Goal: Task Accomplishment & Management: Manage account settings

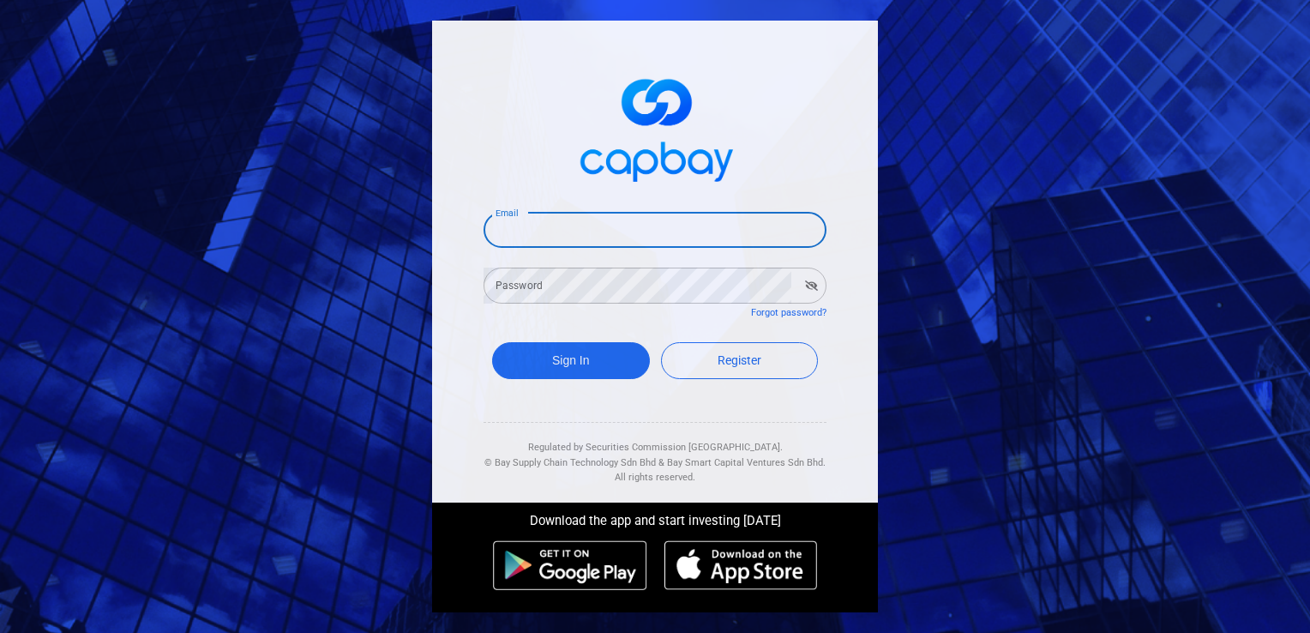
click at [570, 230] on input "Email" at bounding box center [654, 230] width 343 height 36
type input "[EMAIL_ADDRESS][DOMAIN_NAME]"
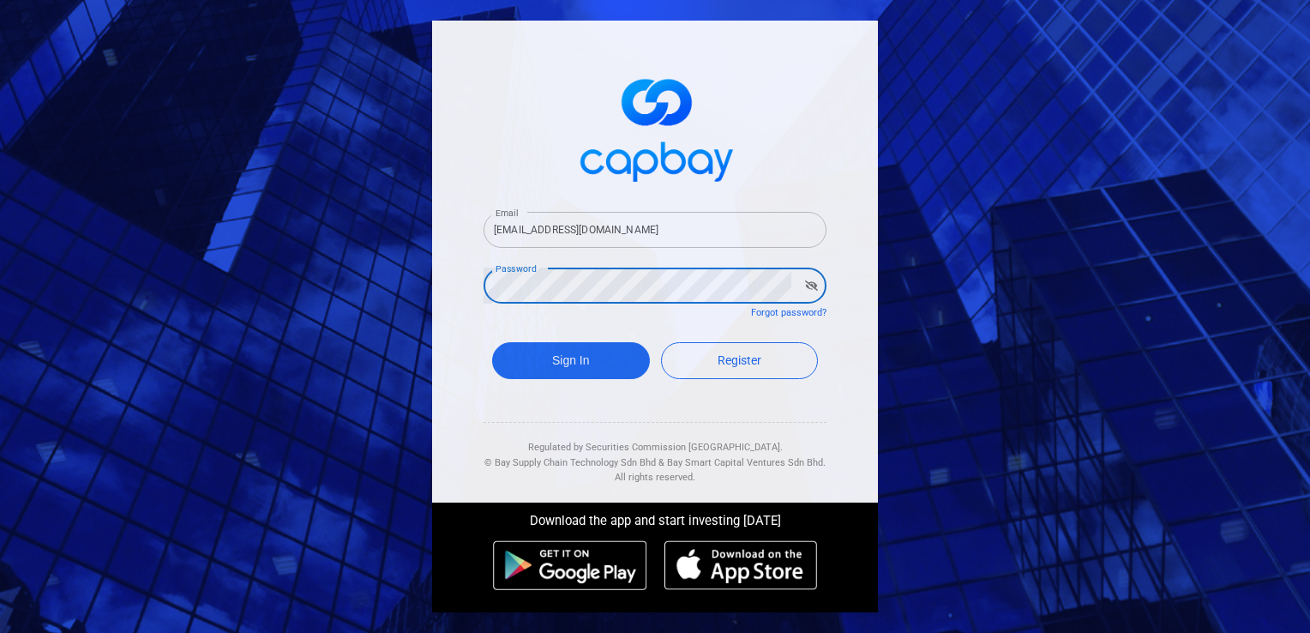
click at [492, 342] on button "Sign In" at bounding box center [571, 360] width 158 height 37
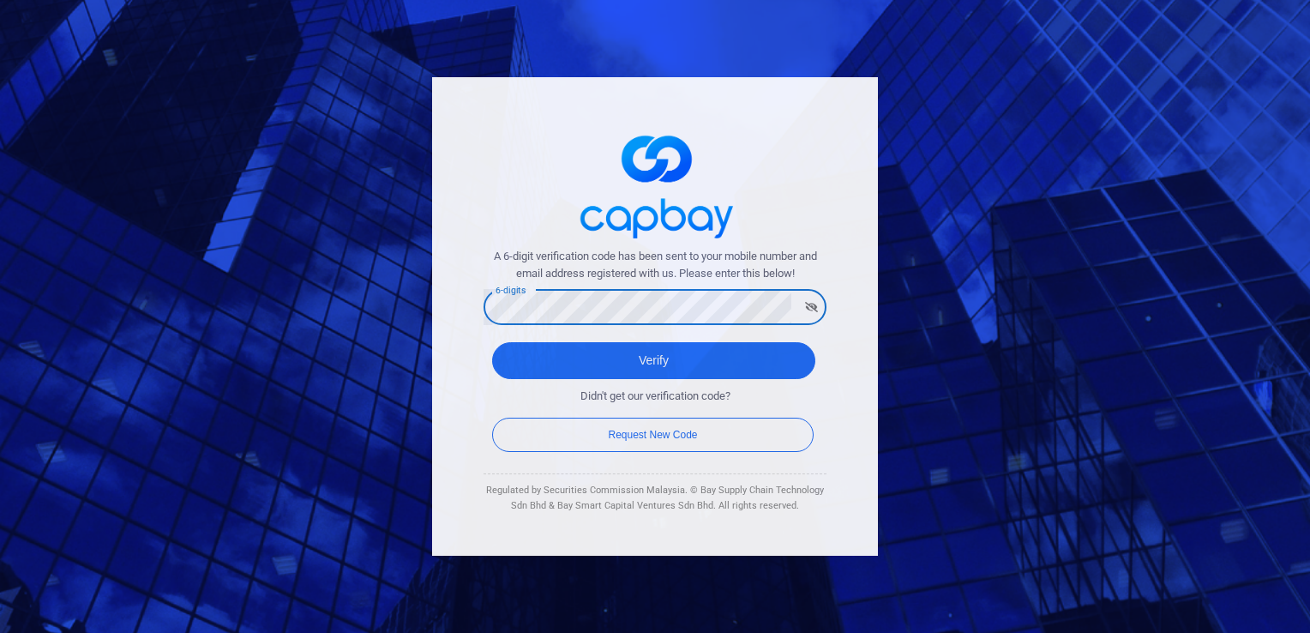
click at [492, 342] on button "Verify" at bounding box center [653, 360] width 323 height 37
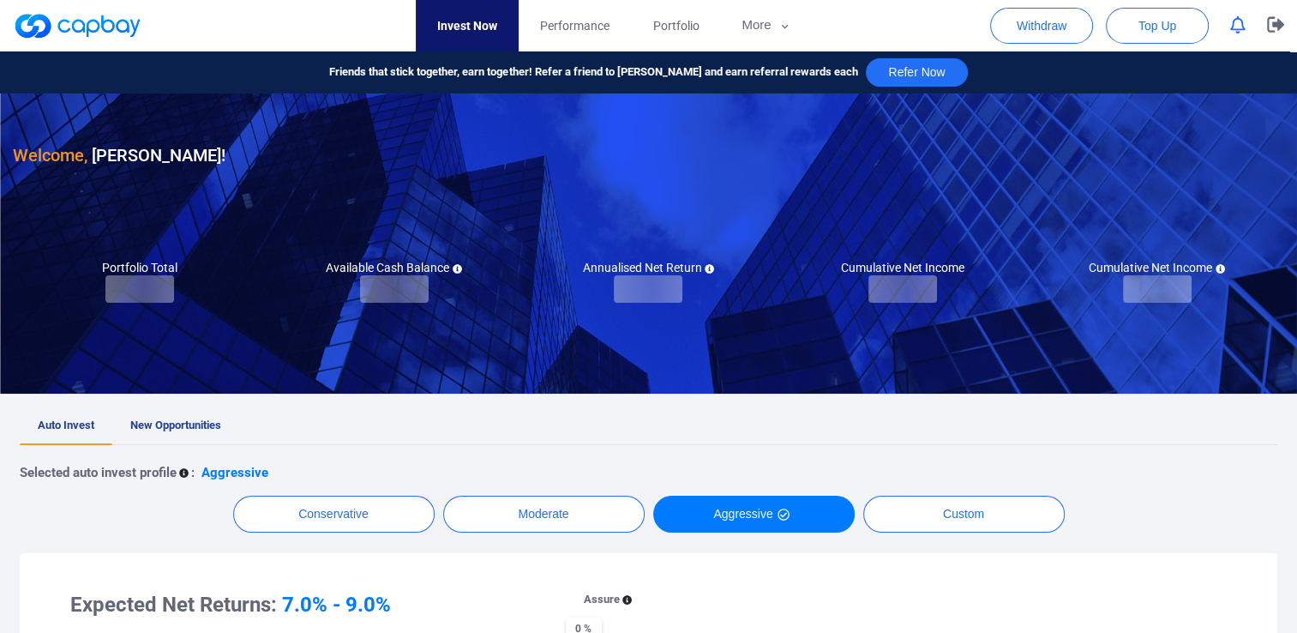
checkbox input "true"
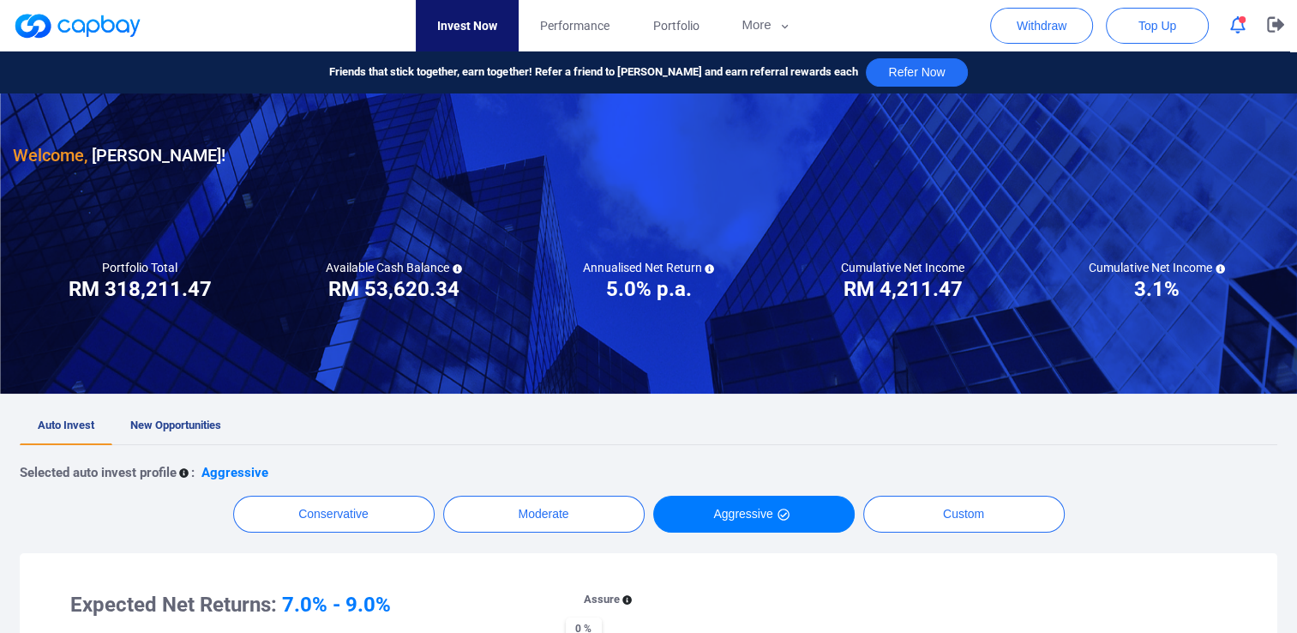
click at [1236, 33] on icon "button" at bounding box center [1237, 25] width 15 height 18
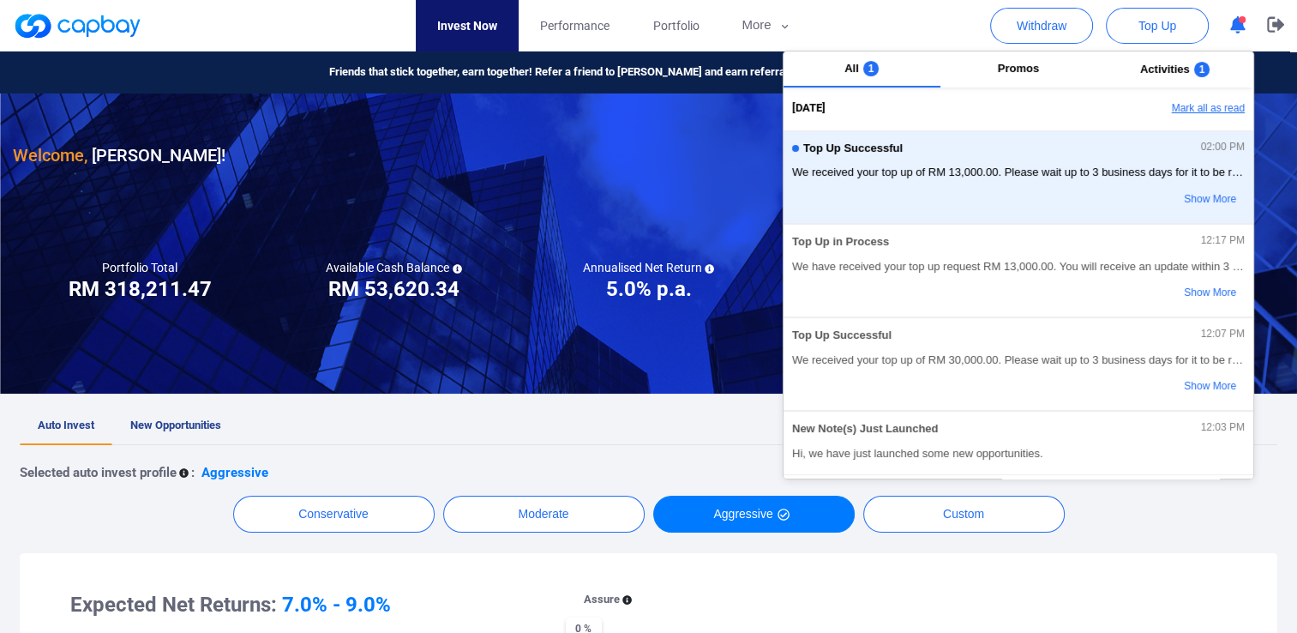
click at [1178, 105] on button "Mark all as read" at bounding box center [1161, 108] width 184 height 29
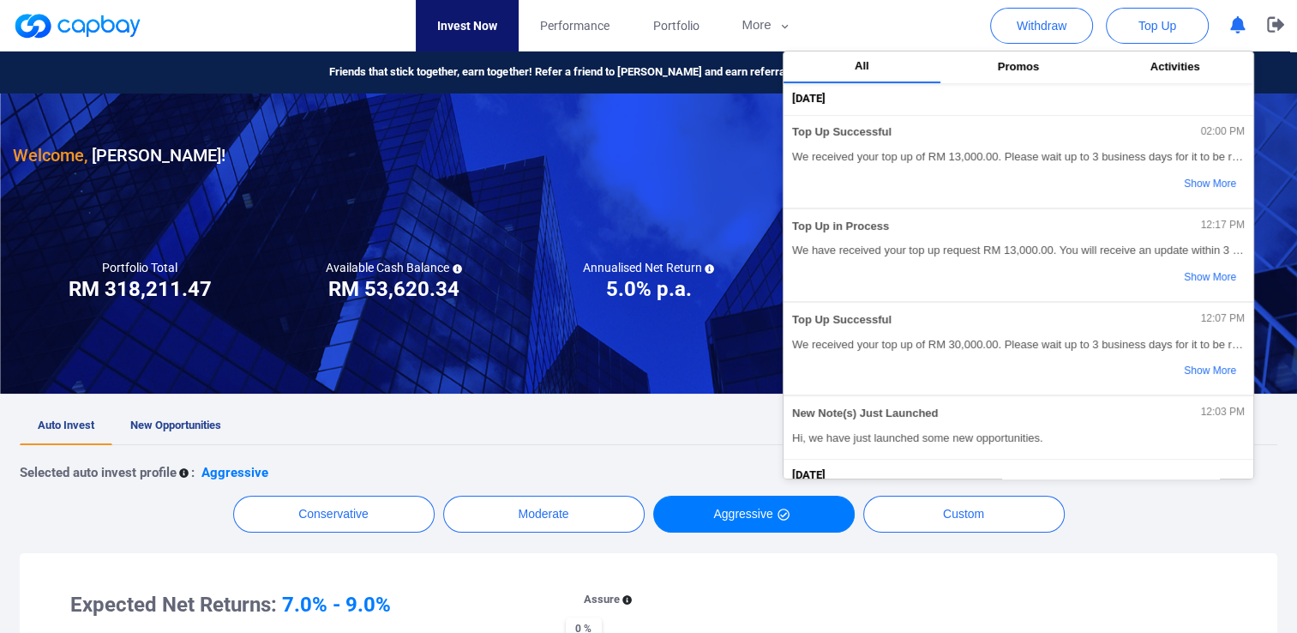
click at [881, 11] on nav "Invest Now Performance Portfolio More Transaction My Statements My Profile FAQs…" at bounding box center [614, 25] width 1271 height 51
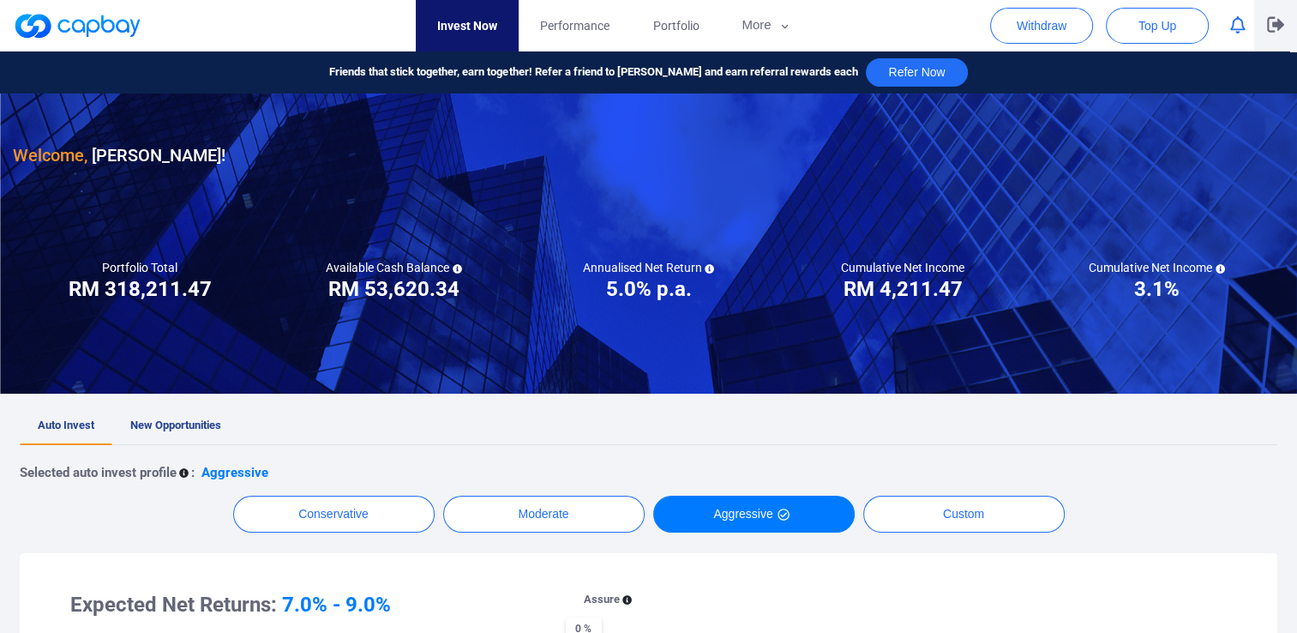
click at [1282, 28] on icon "button" at bounding box center [1275, 24] width 17 height 16
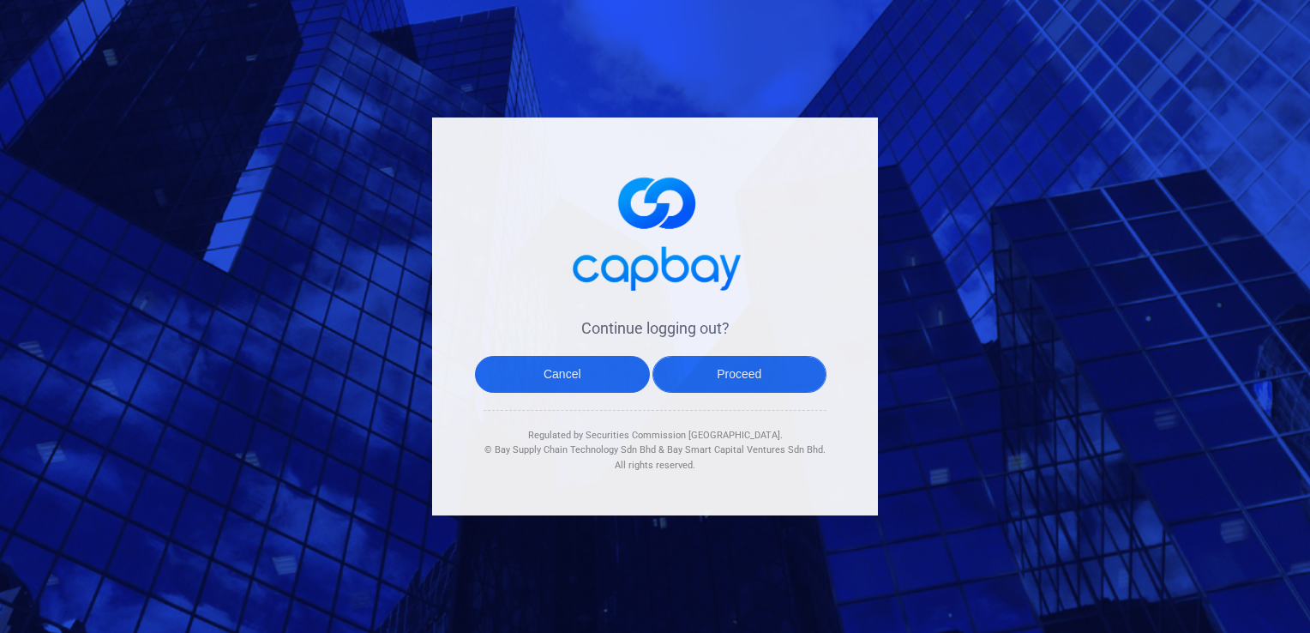
click at [740, 373] on button "Proceed" at bounding box center [739, 374] width 175 height 37
